Goal: Information Seeking & Learning: Learn about a topic

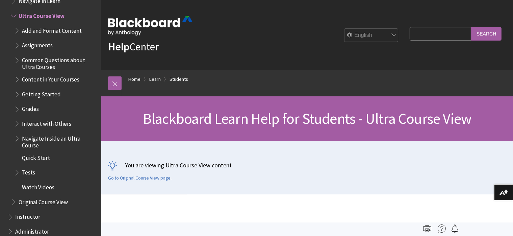
click at [394, 86] on ol "Home Learn Students" at bounding box center [313, 80] width 384 height 20
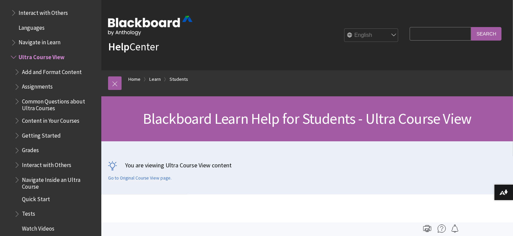
click at [32, 48] on span "Navigate in Learn" at bounding box center [54, 42] width 86 height 11
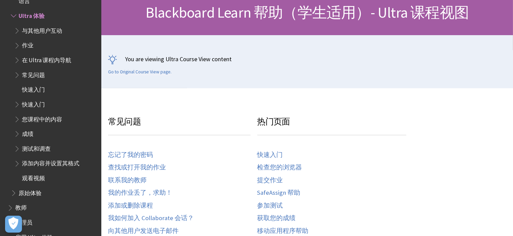
scroll to position [74, 0]
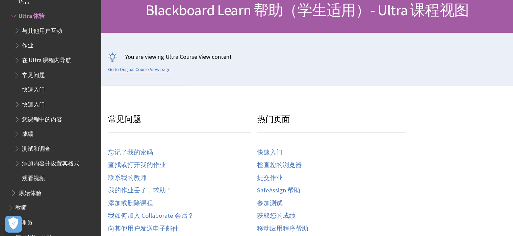
click at [218, 55] on p "You are viewing Ultra Course View content" at bounding box center [307, 56] width 398 height 8
drag, startPoint x: 231, startPoint y: 56, endPoint x: 126, endPoint y: 47, distance: 106.3
click at [126, 47] on div "You are viewing Ultra Course View content Go to Original Course View page." at bounding box center [306, 59] width 411 height 53
copy p "You are viewing Ultra Course View content"
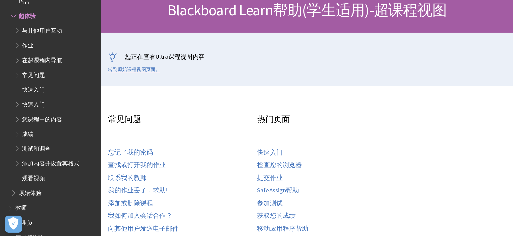
click at [374, 121] on h3 "热门页面" at bounding box center [331, 123] width 149 height 20
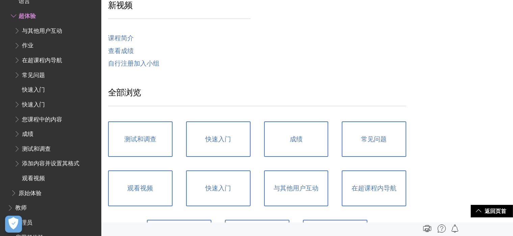
scroll to position [335, 0]
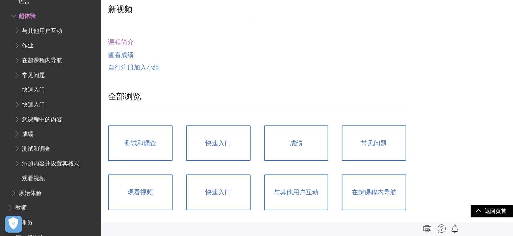
click at [130, 40] on font "课程简介" at bounding box center [121, 42] width 26 height 8
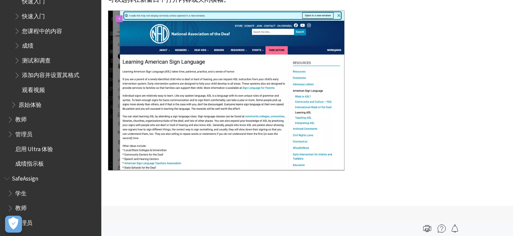
scroll to position [292, 0]
click at [31, 188] on span "学生" at bounding box center [52, 192] width 90 height 11
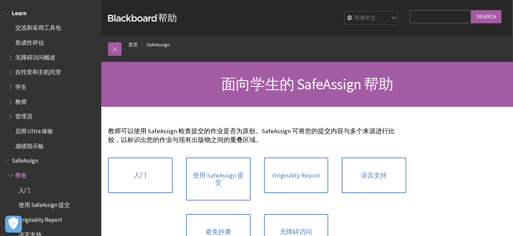
click at [24, 89] on span "学生" at bounding box center [20, 85] width 11 height 9
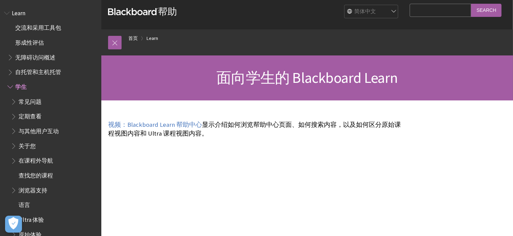
scroll to position [5, 0]
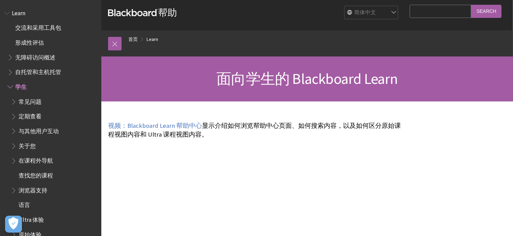
click at [47, 176] on span "查找您的课程" at bounding box center [36, 173] width 34 height 9
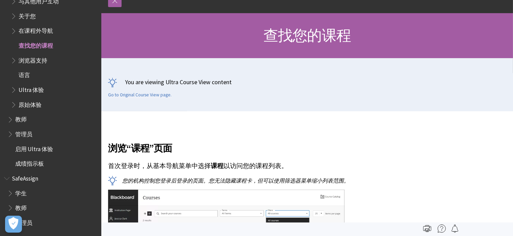
scroll to position [46, 0]
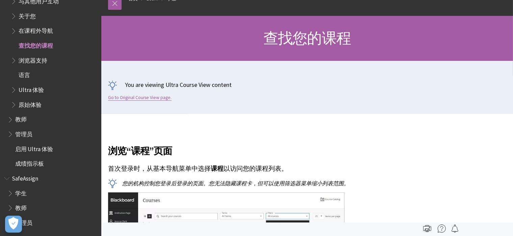
click at [162, 98] on link "Go to Original Course View page." at bounding box center [139, 97] width 63 height 6
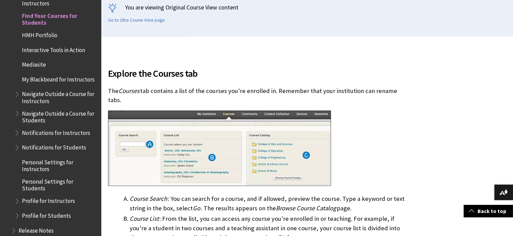
scroll to position [160, 0]
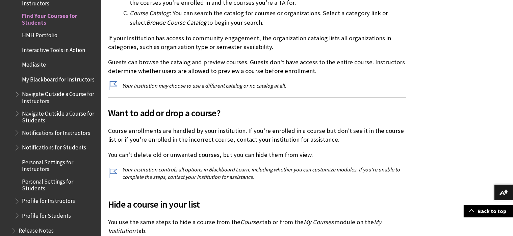
drag, startPoint x: 0, startPoint y: 0, endPoint x: 162, endPoint y: 98, distance: 189.1
click at [162, 106] on span "Want to add or drop a course?" at bounding box center [257, 113] width 298 height 14
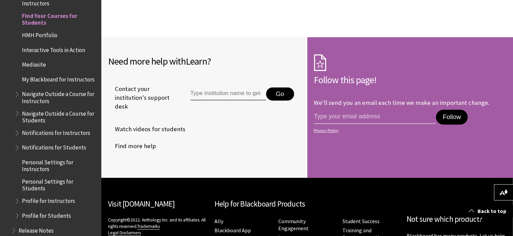
scroll to position [1447, 0]
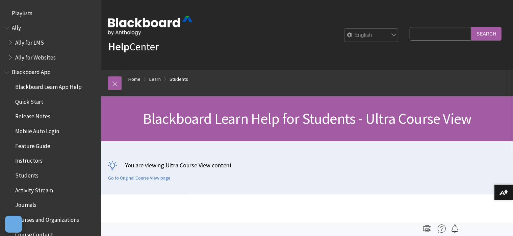
scroll to position [783, 0]
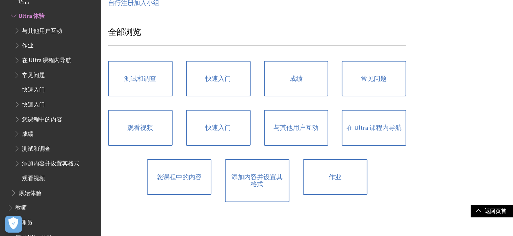
scroll to position [426, 0]
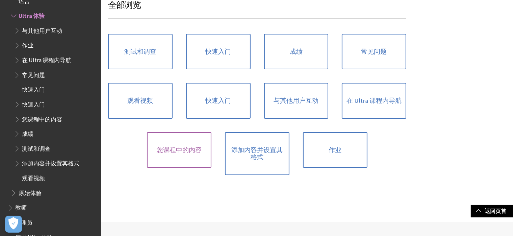
click at [192, 152] on link "您课程中的内容" at bounding box center [179, 150] width 64 height 36
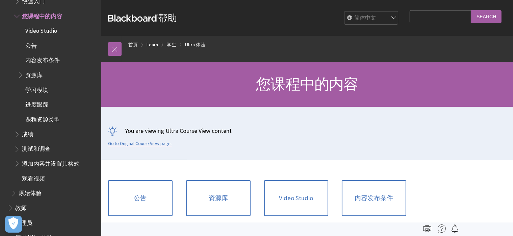
scroll to position [1, 0]
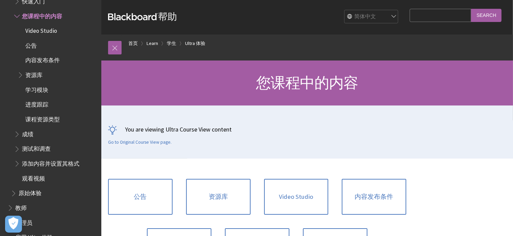
click at [442, 20] on input "Search Query" at bounding box center [439, 15] width 61 height 13
paste input "Advanced Wafer Processing"
type input "Advanced Wafer Processing"
click at [471, 9] on input "Search" at bounding box center [486, 15] width 30 height 13
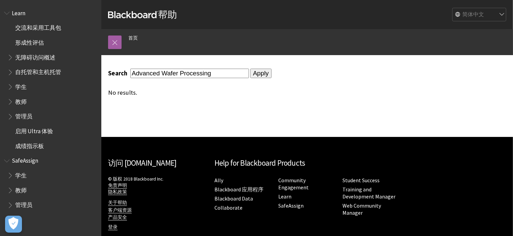
click at [217, 76] on input "Advanced Wafer Processing" at bounding box center [189, 73] width 118 height 9
drag, startPoint x: 217, startPoint y: 76, endPoint x: 116, endPoint y: 78, distance: 101.3
click at [116, 78] on div "Search Advanced Wafer Processing Apply No results." at bounding box center [257, 82] width 298 height 27
type input "6601"
click at [250, 69] on input "Apply" at bounding box center [260, 73] width 21 height 9
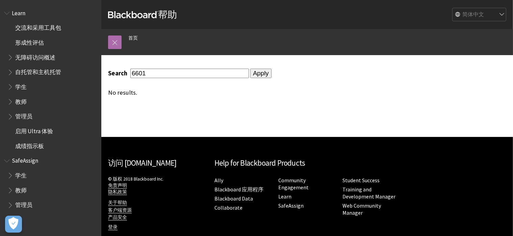
click at [117, 40] on link at bounding box center [114, 41] width 13 height 13
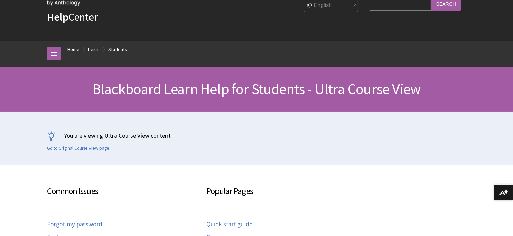
scroll to position [32, 0]
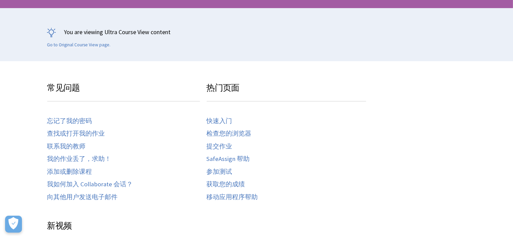
scroll to position [99, 0]
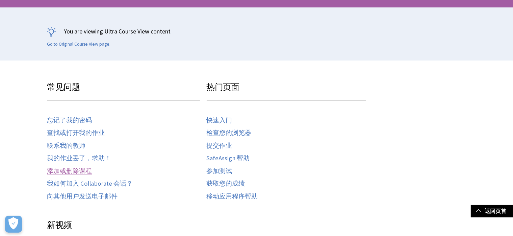
click at [77, 167] on link "添加或删除课程" at bounding box center [69, 171] width 45 height 8
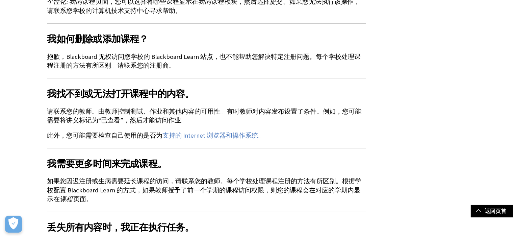
scroll to position [853, 0]
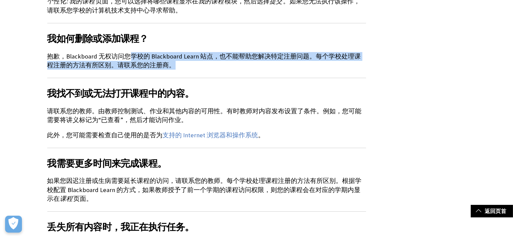
drag, startPoint x: 131, startPoint y: 48, endPoint x: 164, endPoint y: 54, distance: 33.2
click at [164, 54] on p "抱歉，Blackboard 无权访问您学校的 Blackboard Learn 站点，也不能帮助您解决特定注册问题。每个学校处理课程注册的方法有所区别。请联系…" at bounding box center [206, 61] width 319 height 18
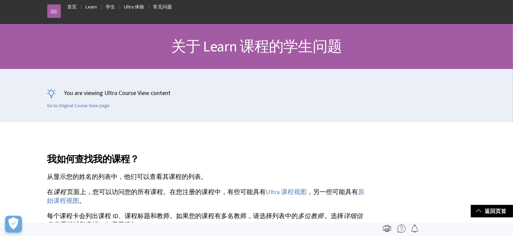
scroll to position [0, 0]
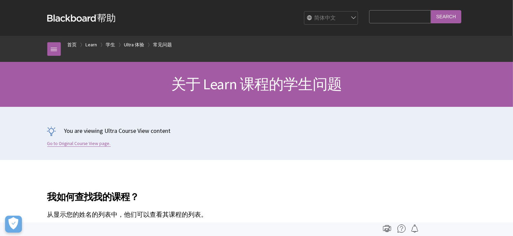
click at [73, 145] on link "Go to Original Course View page." at bounding box center [78, 143] width 63 height 6
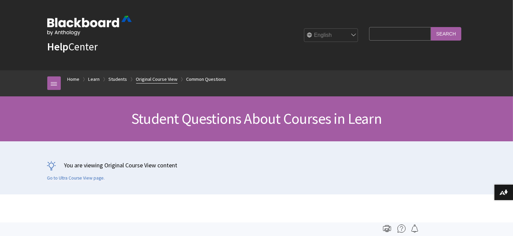
click at [157, 79] on link "Original Course View" at bounding box center [157, 79] width 42 height 8
click at [116, 80] on link "Students" at bounding box center [118, 79] width 19 height 8
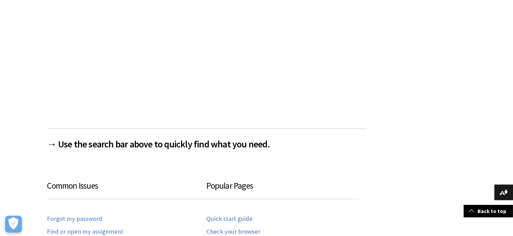
scroll to position [251, 0]
click at [140, 138] on h2 "→ Use the search bar above to quickly find what you need." at bounding box center [206, 139] width 319 height 23
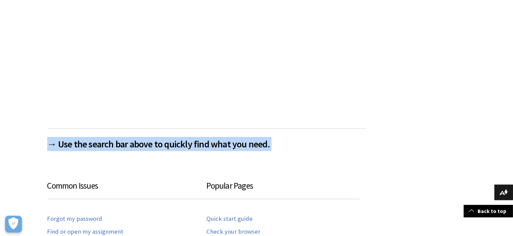
drag, startPoint x: 0, startPoint y: 0, endPoint x: 140, endPoint y: 138, distance: 196.6
click at [140, 138] on h2 "→ Use the search bar above to quickly find what you need." at bounding box center [206, 139] width 319 height 23
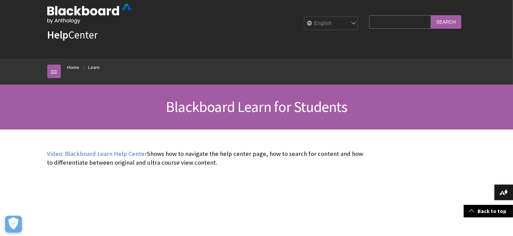
scroll to position [0, 0]
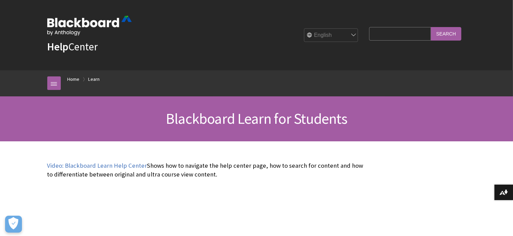
click at [405, 30] on input "Search Query" at bounding box center [399, 33] width 61 height 13
type input "grades"
click at [431, 27] on input "Search" at bounding box center [446, 33] width 30 height 13
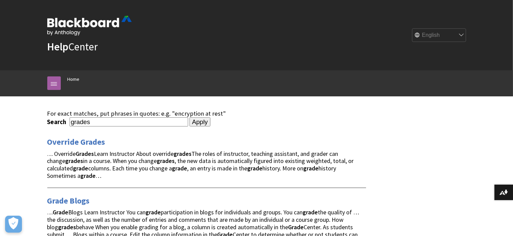
click at [81, 23] on img at bounding box center [89, 26] width 84 height 20
